Goal: Communication & Community: Ask a question

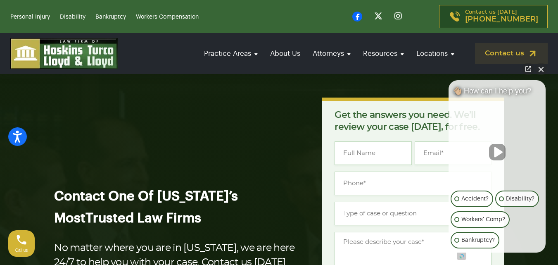
scroll to position [41, 0]
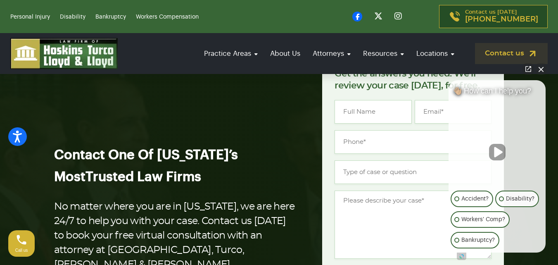
click at [540, 69] on button "Close Intaker Chat Widget" at bounding box center [541, 69] width 12 height 12
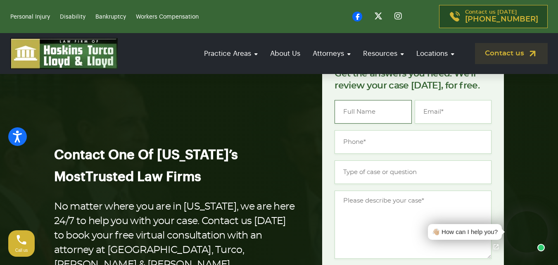
click at [376, 109] on input "Name *" at bounding box center [373, 112] width 77 height 24
type input "[PERSON_NAME]"
type input "[EMAIL_ADDRESS][DOMAIN_NAME]"
type input "(012) 345-6789"
click at [373, 169] on input "Type of case or question *" at bounding box center [413, 172] width 157 height 24
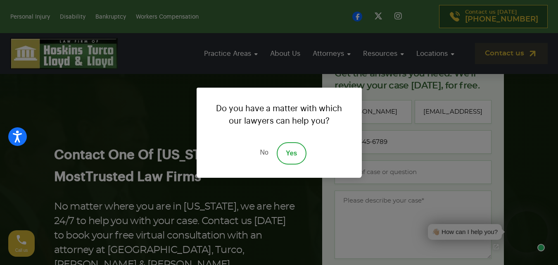
click at [261, 151] on link "No" at bounding box center [264, 153] width 25 height 22
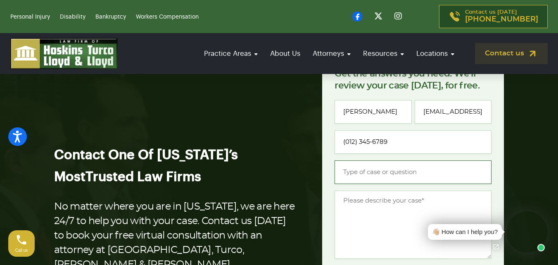
click at [361, 174] on input "Type of case or question *" at bounding box center [413, 172] width 157 height 24
paste input "Advertising Opportunities"
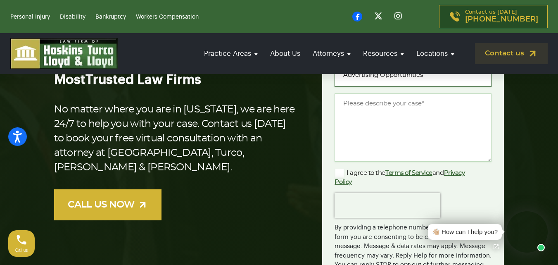
scroll to position [124, 0]
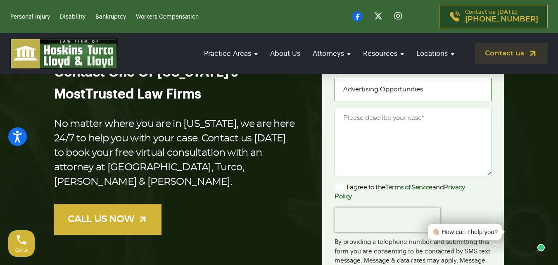
type input "Advertising Opportunities"
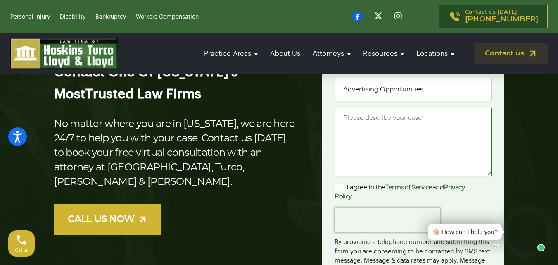
click at [379, 131] on textarea "Message *" at bounding box center [413, 142] width 157 height 68
click at [359, 133] on textarea "Message *" at bounding box center [413, 142] width 157 height 68
paste textarea "Hi there, I hope you are doing well! I am just contacting you to see if you hav…"
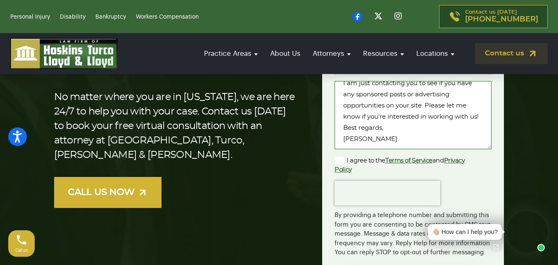
scroll to position [165, 0]
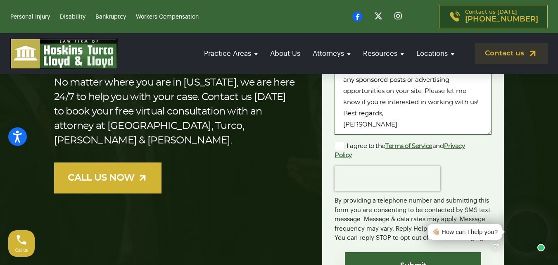
type textarea "Hi there, I hope you are doing well! I am just contacting you to see if you hav…"
click at [336, 146] on label "I agree to the Terms of Service and Privacy Policy" at bounding box center [407, 150] width 144 height 18
click at [0, 0] on input "I agree to the Terms of Service and Privacy Policy" at bounding box center [0, 0] width 0 height 0
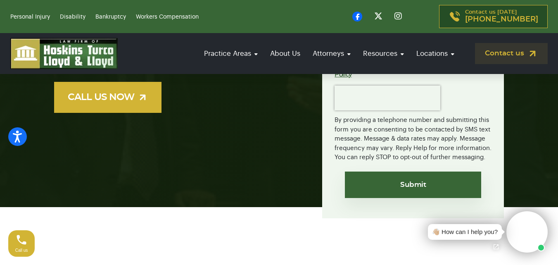
scroll to position [289, 0]
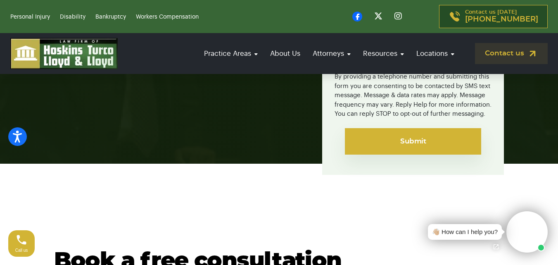
click at [402, 143] on input "Submit" at bounding box center [413, 141] width 136 height 26
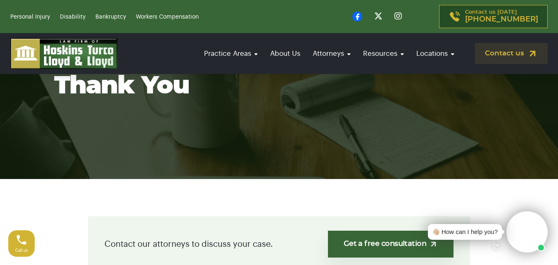
scroll to position [124, 0]
